Goal: Information Seeking & Learning: Learn about a topic

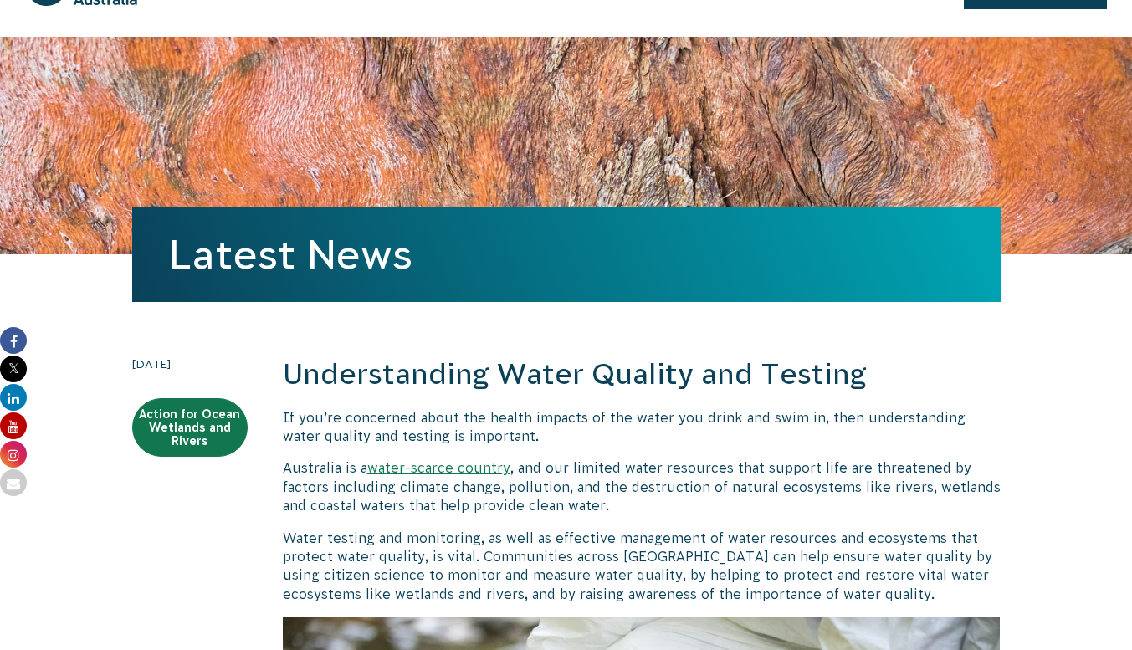
scroll to position [171, 0]
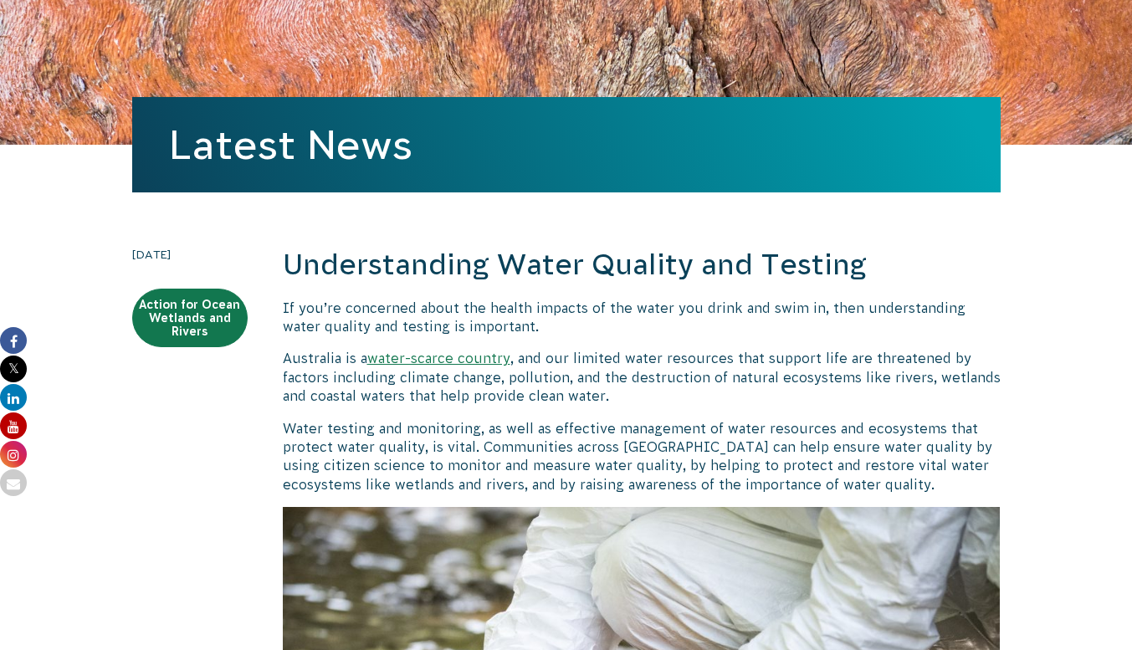
click at [520, 278] on h2 "Understanding Water Quality and Testing" at bounding box center [642, 265] width 718 height 40
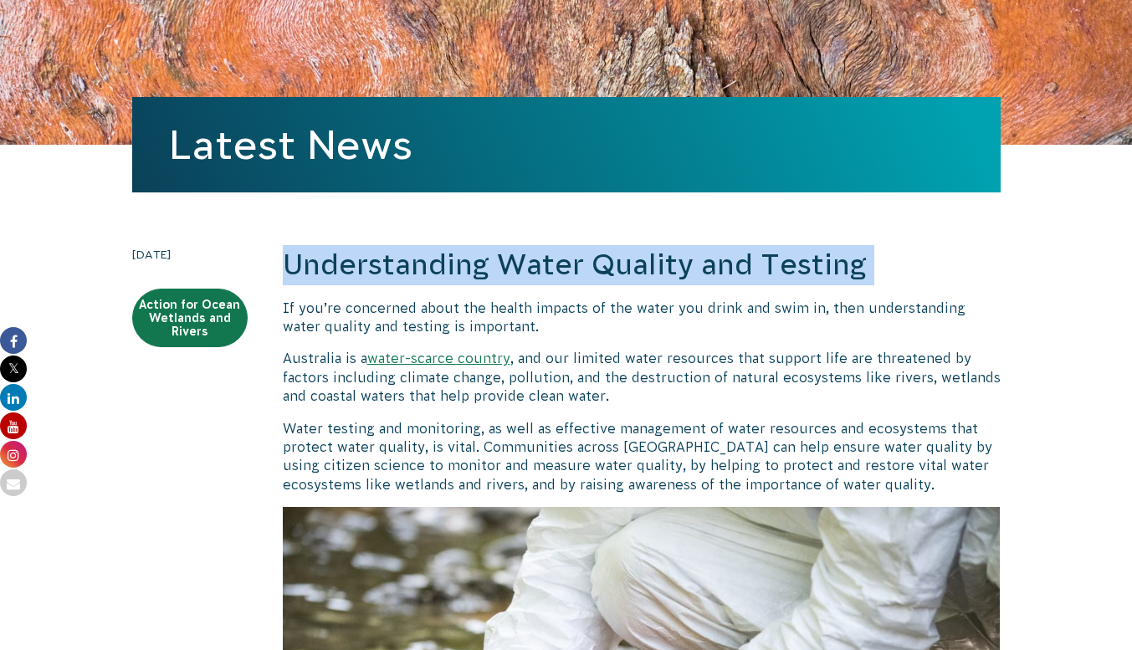
click at [520, 278] on h2 "Understanding Water Quality and Testing" at bounding box center [642, 265] width 718 height 40
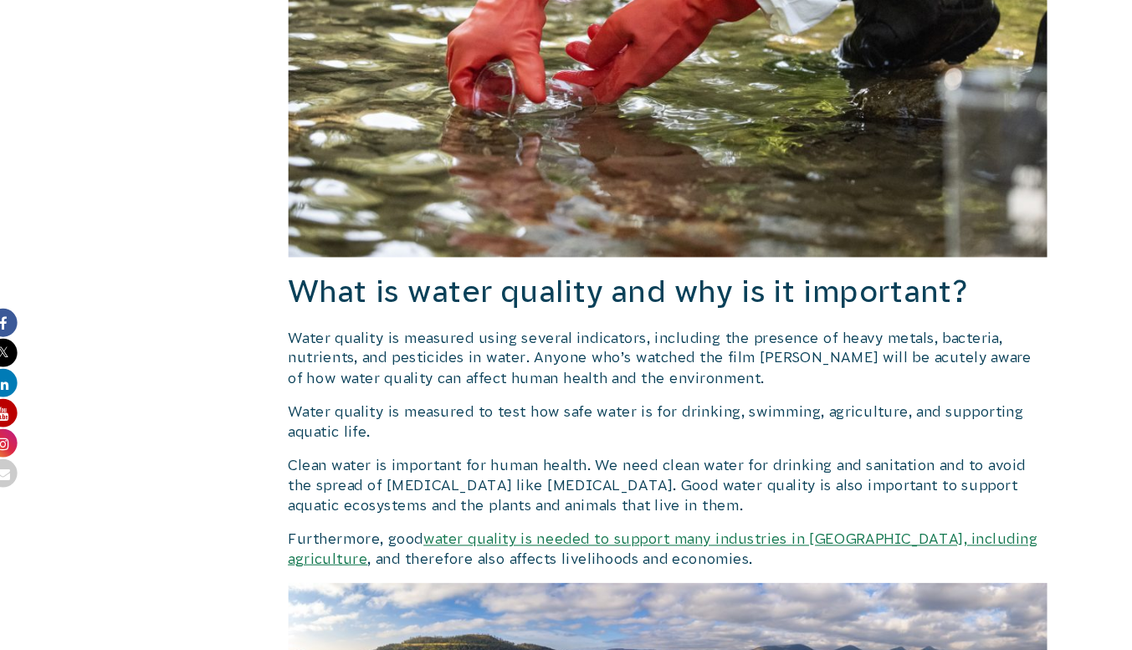
scroll to position [884, 0]
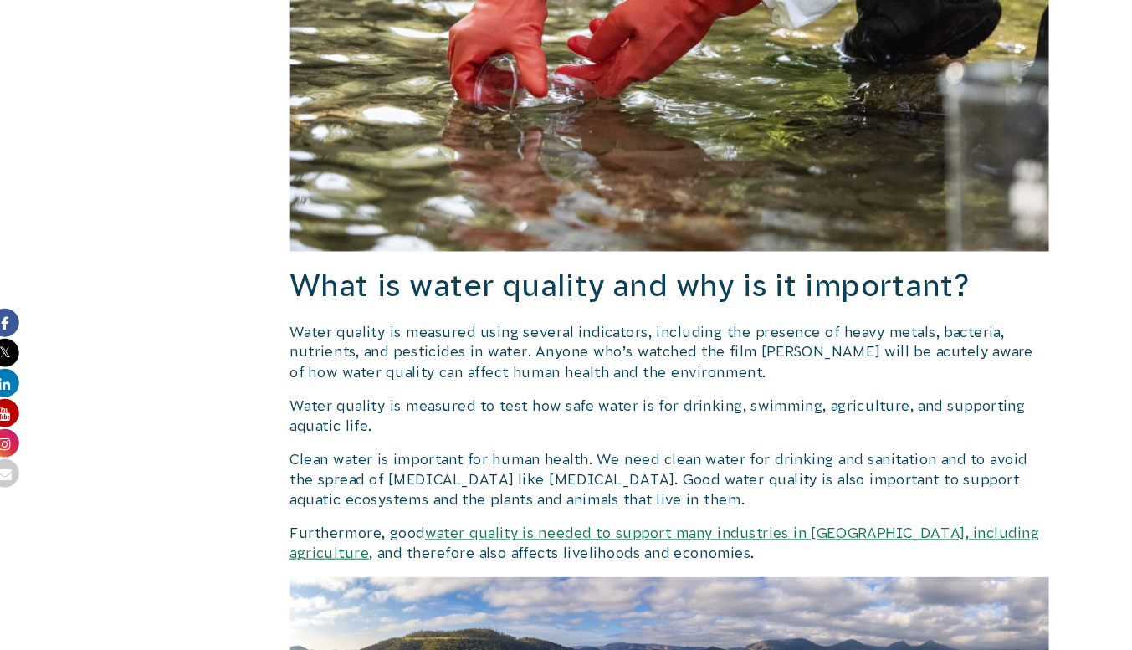
click at [574, 418] on p "Water quality is measured to test how safe water is for drinking, swimming, agr…" at bounding box center [642, 428] width 718 height 38
drag, startPoint x: 773, startPoint y: 378, endPoint x: 291, endPoint y: 318, distance: 485.6
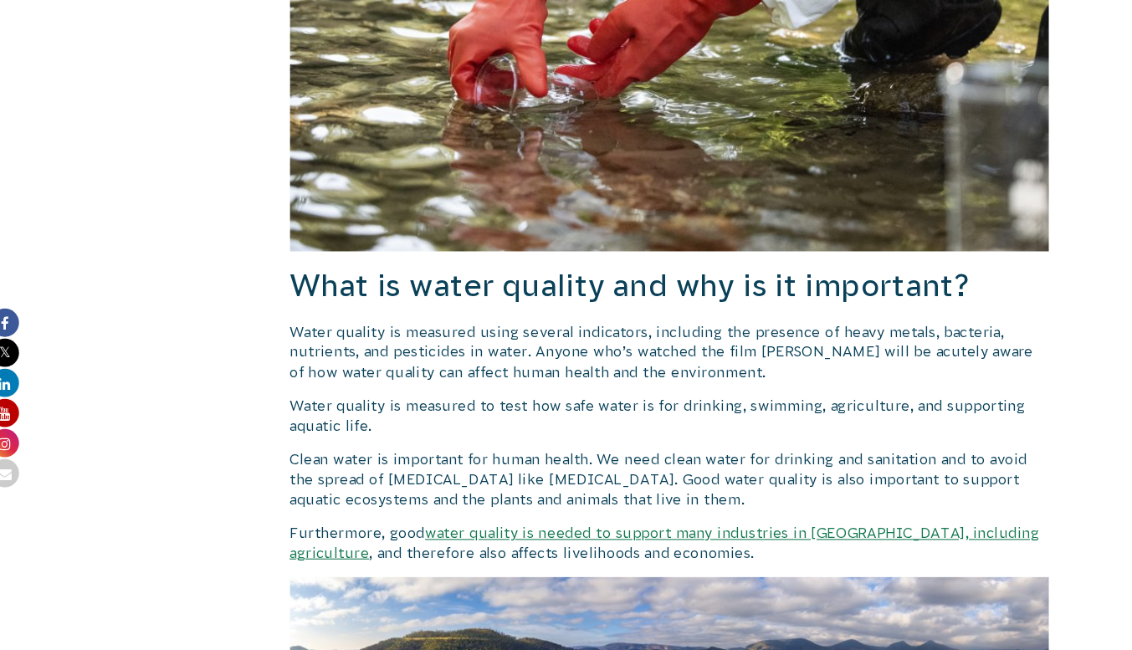
click at [512, 395] on p "Water quality is measured using several indicators, including the presence of h…" at bounding box center [642, 368] width 718 height 56
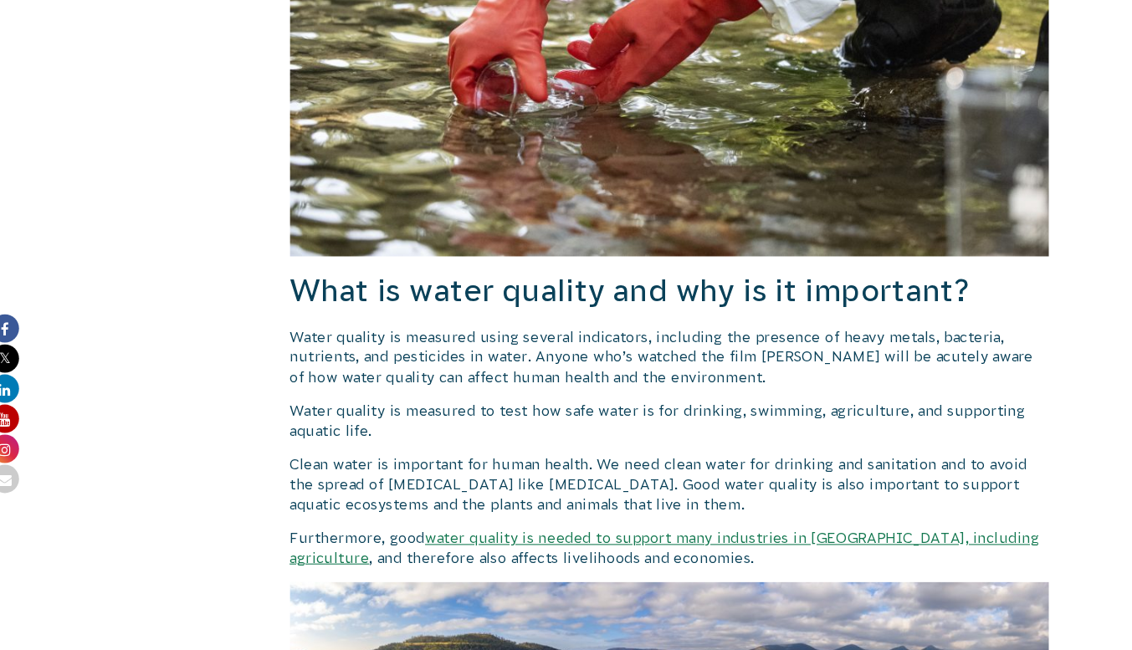
click at [540, 380] on p "Water quality is measured using several indicators, including the presence of h…" at bounding box center [642, 368] width 718 height 56
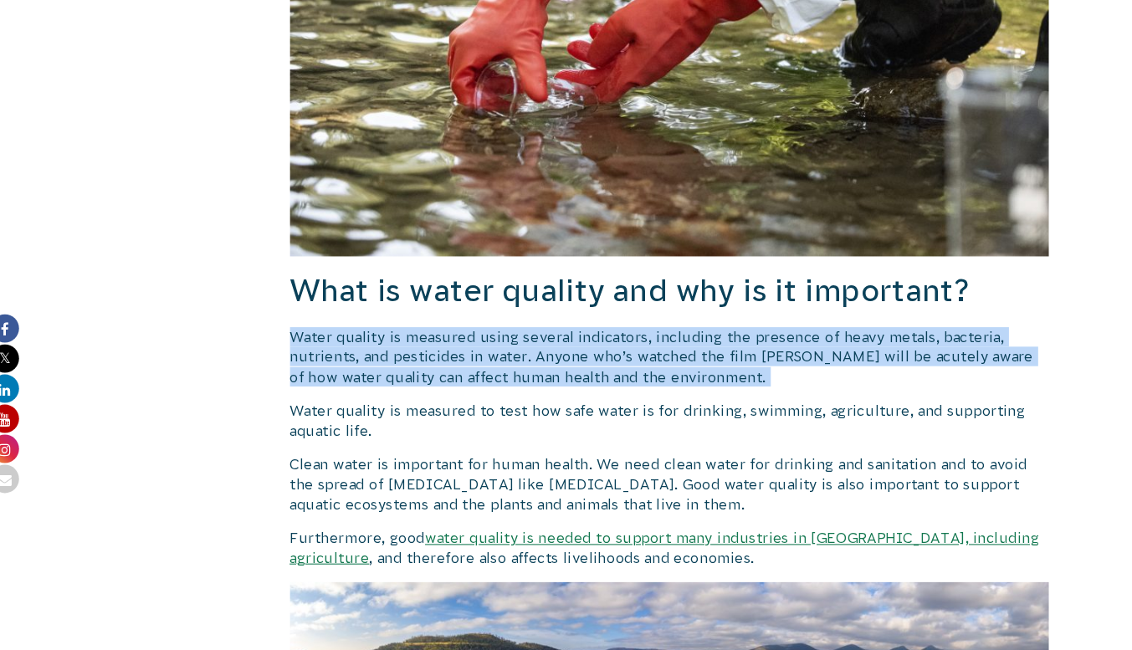
click at [540, 380] on p "Water quality is measured using several indicators, including the presence of h…" at bounding box center [642, 368] width 718 height 56
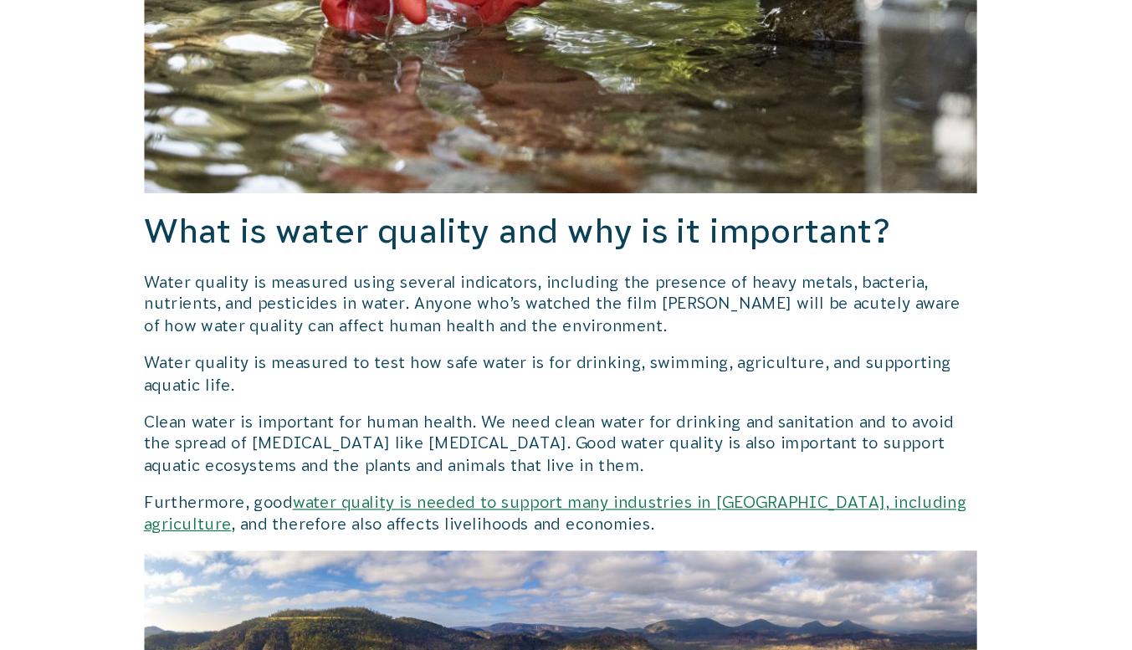
scroll to position [906, 0]
